Goal: Information Seeking & Learning: Learn about a topic

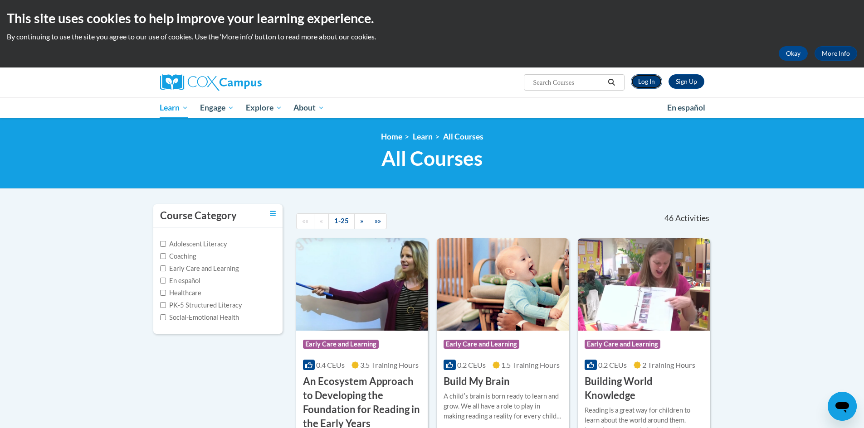
click at [643, 78] on link "Log In" at bounding box center [646, 81] width 31 height 15
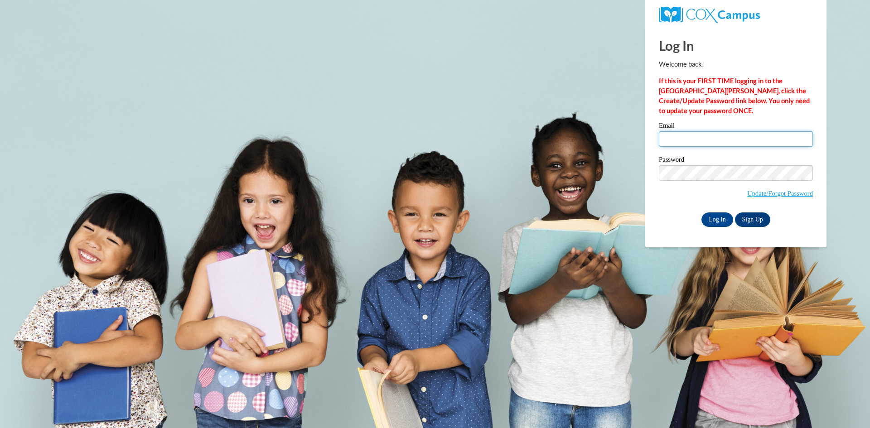
click at [684, 138] on input "Email" at bounding box center [736, 138] width 154 height 15
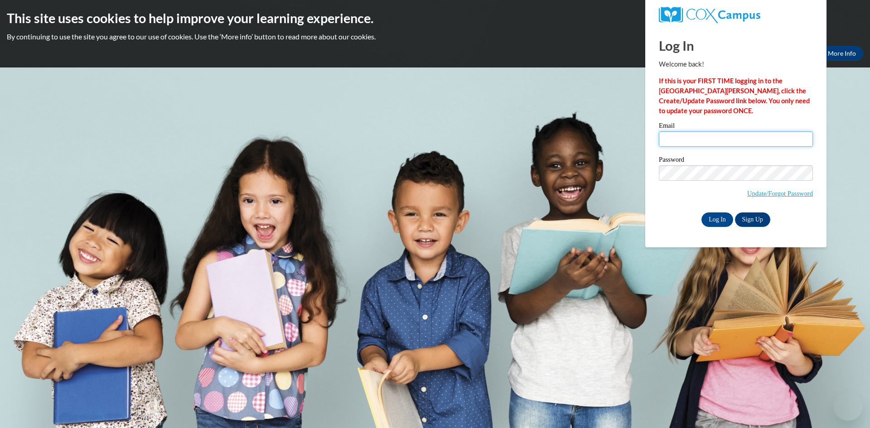
type input "strozierkr@troup.org"
click at [715, 213] on input "Log In" at bounding box center [718, 220] width 32 height 15
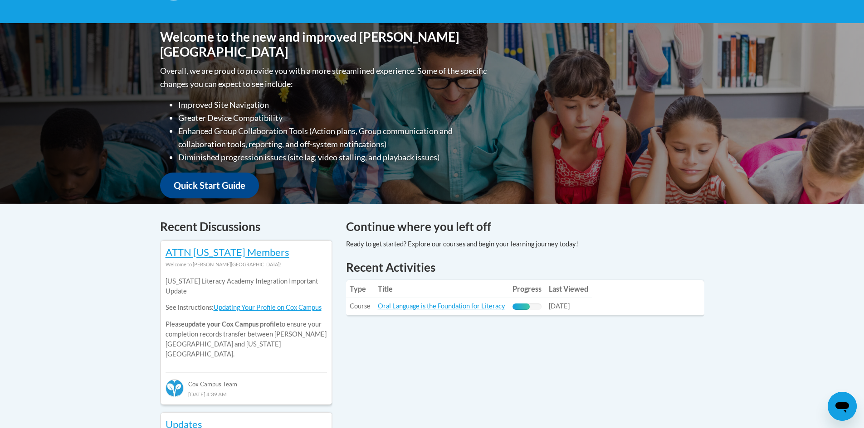
scroll to position [227, 0]
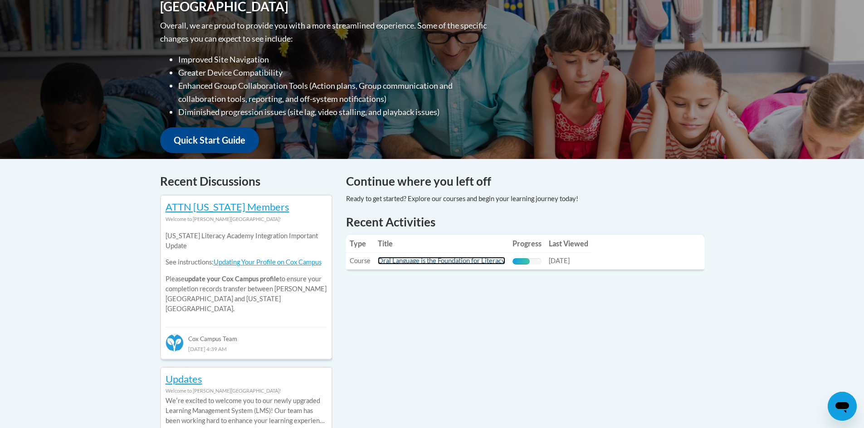
click at [412, 259] on link "Oral Language is the Foundation for Literacy" at bounding box center [441, 261] width 127 height 8
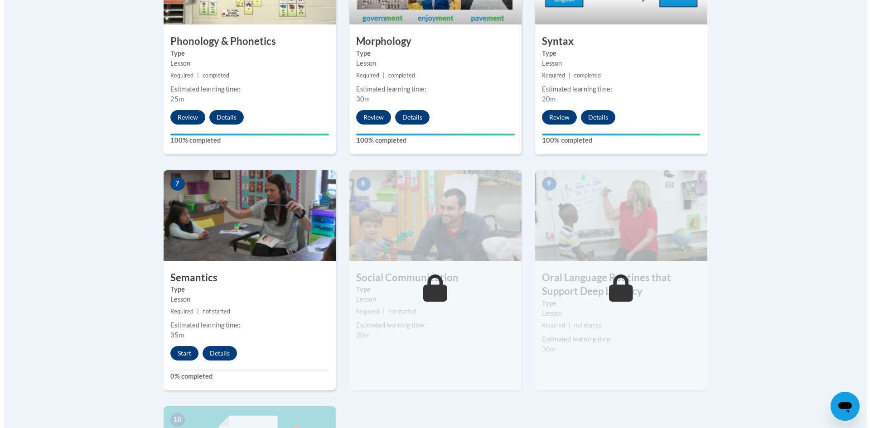
scroll to position [725, 0]
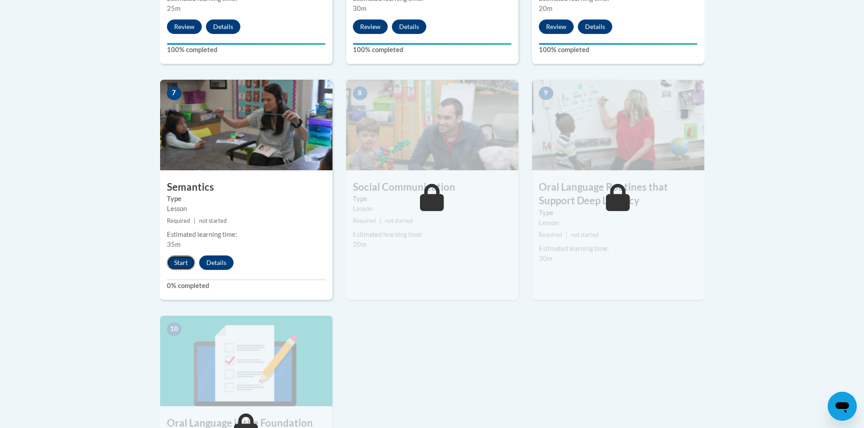
click at [182, 260] on button "Start" at bounding box center [181, 263] width 28 height 15
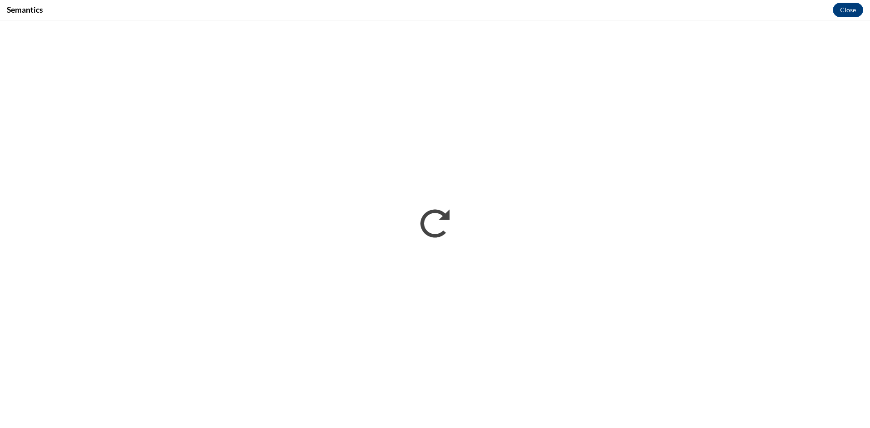
scroll to position [0, 0]
